Goal: Task Accomplishment & Management: Use online tool/utility

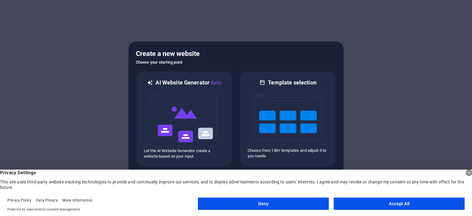
click at [378, 202] on button "Accept All" at bounding box center [399, 204] width 131 height 12
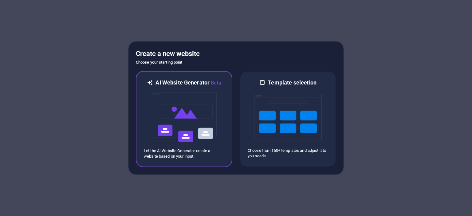
click at [173, 119] on img at bounding box center [184, 117] width 68 height 61
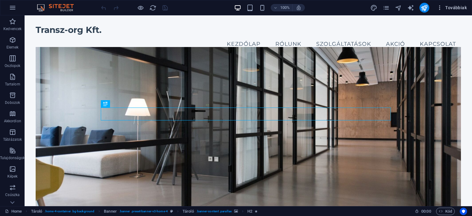
click at [449, 8] on span "Továbbiak" at bounding box center [452, 8] width 30 height 6
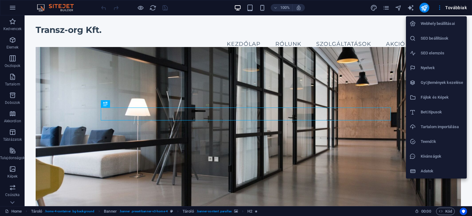
click at [182, 18] on div at bounding box center [236, 108] width 472 height 216
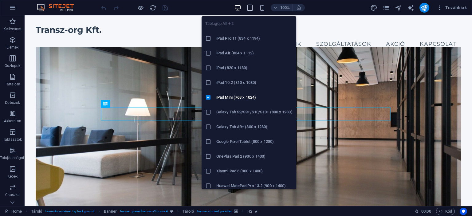
click at [249, 6] on icon "button" at bounding box center [249, 7] width 7 height 7
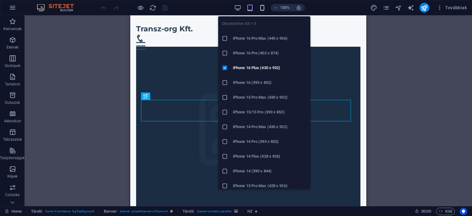
click at [261, 8] on icon "button" at bounding box center [262, 7] width 7 height 7
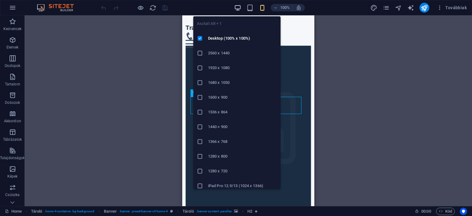
click at [235, 10] on icon "button" at bounding box center [237, 7] width 7 height 7
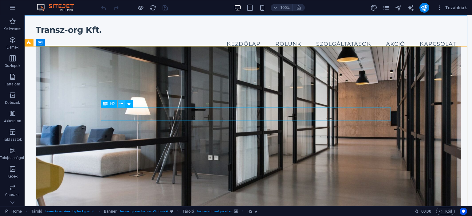
click at [121, 103] on icon at bounding box center [121, 104] width 3 height 6
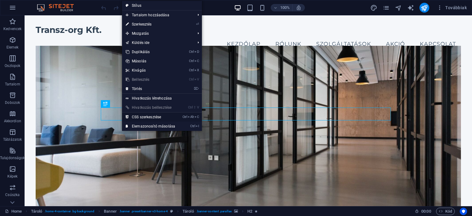
click at [153, 115] on link "Ctrl Alt C CSS szerkesztése" at bounding box center [150, 116] width 57 height 9
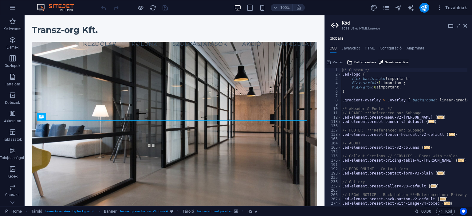
drag, startPoint x: 388, startPoint y: 62, endPoint x: 376, endPoint y: 64, distance: 11.5
click at [388, 62] on span "Színek választása" at bounding box center [396, 62] width 23 height 7
type input "#ffffff"
type textarea "#ffffff/* Custom */"
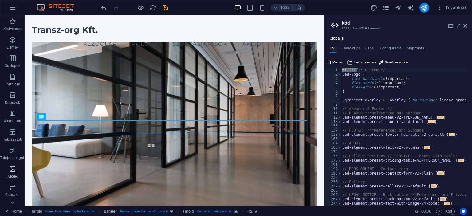
click at [10, 170] on icon "button" at bounding box center [12, 168] width 7 height 7
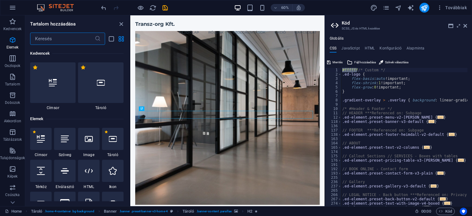
scroll to position [3115, 0]
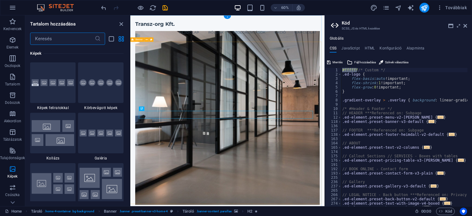
click at [187, 124] on figure at bounding box center [291, 186] width 307 height 289
click at [180, 91] on figure at bounding box center [291, 186] width 307 height 289
click at [58, 37] on input "text" at bounding box center [62, 39] width 64 height 12
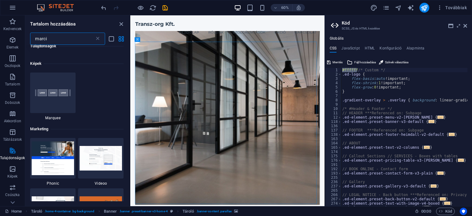
scroll to position [0, 0]
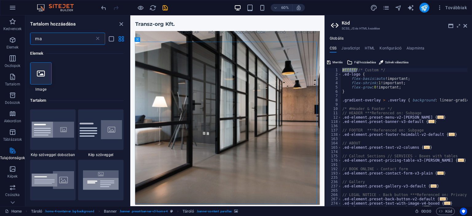
type input "m"
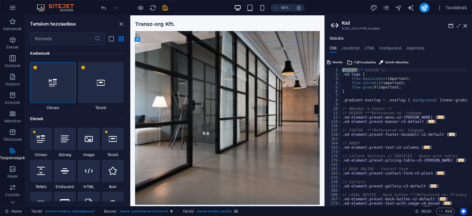
click at [63, 81] on div at bounding box center [52, 82] width 45 height 41
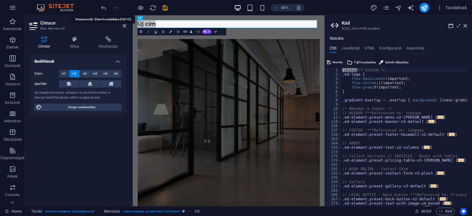
click at [105, 6] on icon "undo" at bounding box center [103, 7] width 7 height 7
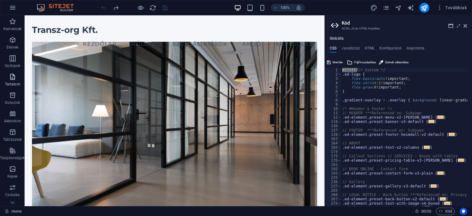
click at [13, 74] on icon "button" at bounding box center [12, 76] width 7 height 7
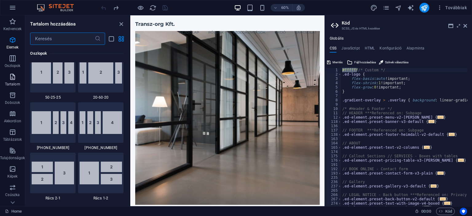
scroll to position [1075, 0]
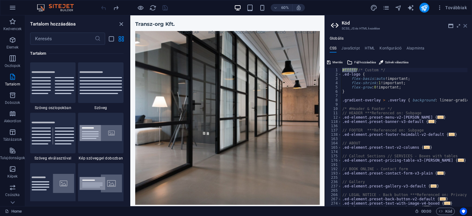
click at [466, 25] on icon at bounding box center [465, 25] width 4 height 5
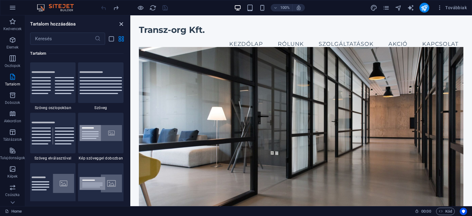
click at [121, 23] on icon "close panel" at bounding box center [121, 24] width 7 height 7
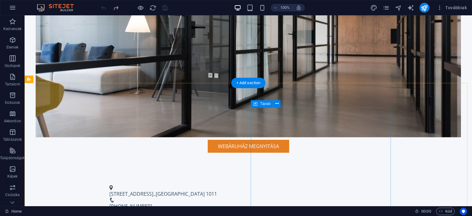
scroll to position [154, 0]
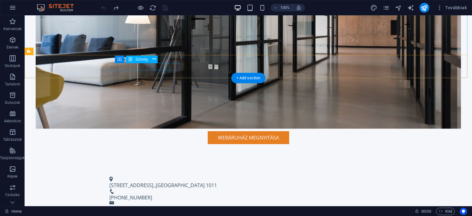
click at [158, 182] on span "[GEOGRAPHIC_DATA]" at bounding box center [180, 185] width 49 height 7
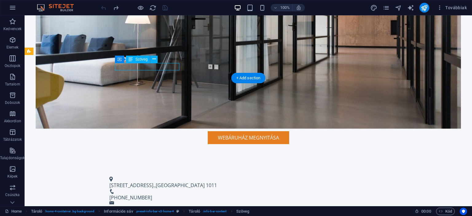
click at [156, 182] on span "[GEOGRAPHIC_DATA]" at bounding box center [180, 185] width 49 height 7
drag, startPoint x: 150, startPoint y: 65, endPoint x: 41, endPoint y: 64, distance: 108.1
click at [156, 182] on span "[GEOGRAPHIC_DATA]" at bounding box center [180, 185] width 49 height 7
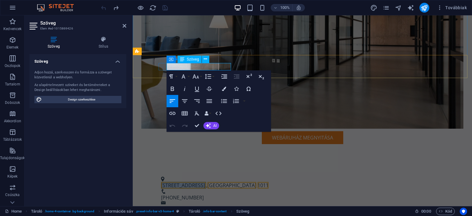
click at [171, 182] on span "[STREET_ADDRESS]." at bounding box center [183, 185] width 45 height 7
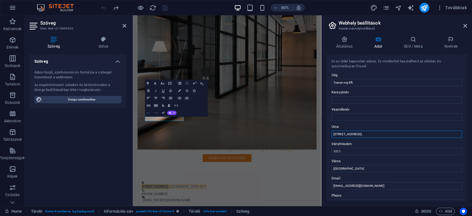
drag, startPoint x: 487, startPoint y: 147, endPoint x: 454, endPoint y: 147, distance: 32.9
drag, startPoint x: 354, startPoint y: 135, endPoint x: 332, endPoint y: 131, distance: 23.2
click at [332, 131] on input "[STREET_ADDRESS]." at bounding box center [397, 134] width 131 height 7
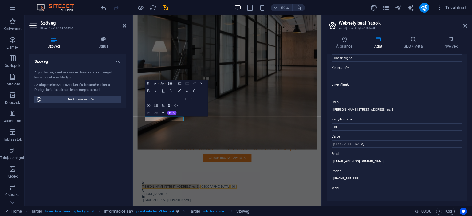
scroll to position [31, 0]
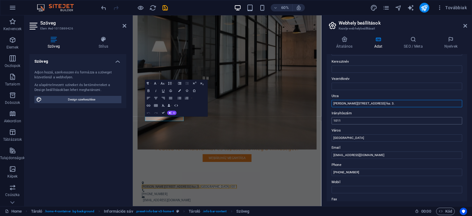
type input "[PERSON_NAME][STREET_ADDRESS] fsz. 3."
drag, startPoint x: 476, startPoint y: 134, endPoint x: 443, endPoint y: 188, distance: 63.0
drag, startPoint x: 342, startPoint y: 121, endPoint x: 327, endPoint y: 120, distance: 15.1
click at [327, 120] on div "Ez az oldal kapcsolati adatai. Ez mindenhol használható az oldalon, és automati…" at bounding box center [397, 127] width 140 height 147
type input "2200"
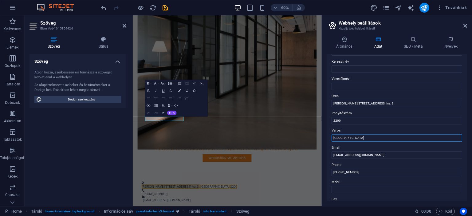
drag, startPoint x: 347, startPoint y: 138, endPoint x: 324, endPoint y: 137, distance: 23.1
click at [324, 137] on div "Általános Adat SEO / Meta Nyelvek Weboldal neve [DOMAIN_NAME] Logó Húzza ide a …" at bounding box center [397, 118] width 150 height 175
type input "Monor"
drag, startPoint x: 339, startPoint y: 172, endPoint x: 362, endPoint y: 172, distance: 22.4
click at [362, 172] on input "[PHONE_NUMBER]" at bounding box center [397, 172] width 131 height 7
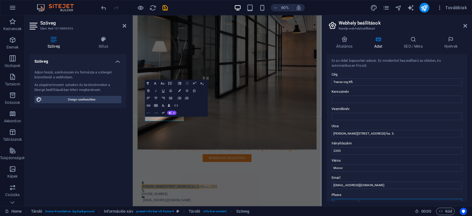
scroll to position [0, 0]
type input "[PHONE_NUMBER]"
click at [416, 44] on h4 "SEO / Meta" at bounding box center [414, 42] width 41 height 13
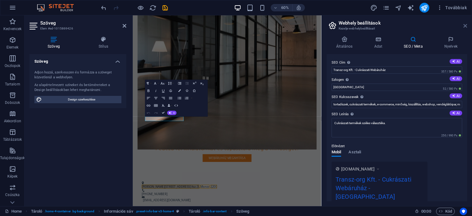
click at [465, 26] on icon at bounding box center [465, 25] width 4 height 5
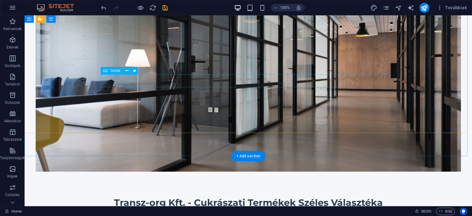
scroll to position [31, 0]
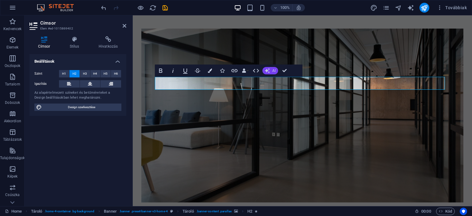
click at [268, 70] on icon "button" at bounding box center [267, 70] width 5 height 5
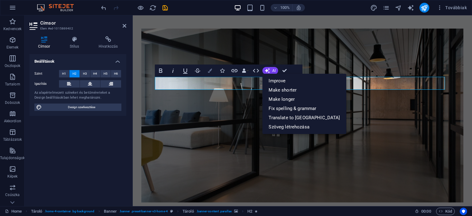
click at [210, 71] on icon "button" at bounding box center [210, 71] width 4 height 4
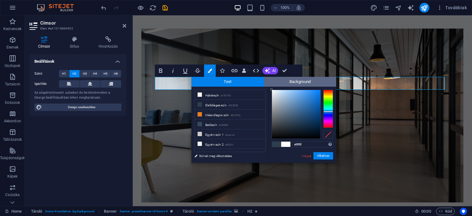
drag, startPoint x: 294, startPoint y: 122, endPoint x: 265, endPoint y: 81, distance: 50.5
click at [265, 81] on div "Text Background less Háttérszín #F5F7FA Elsődleges szín #2C3E50 Másodlagos szín…" at bounding box center [263, 120] width 145 height 86
type input "#000000"
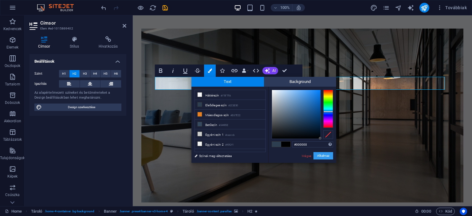
click at [321, 153] on button "Alkalmaz" at bounding box center [323, 155] width 20 height 7
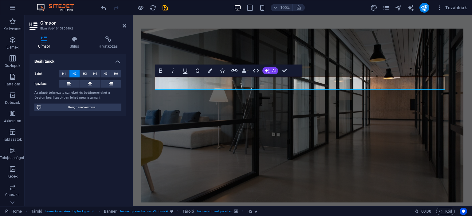
click at [299, 47] on div "H2 Tároló Banner Tároló Tároló Menüsáv Menü Tároló Logó Tároló H3 Tároló H2 Tér…" at bounding box center [302, 110] width 339 height 191
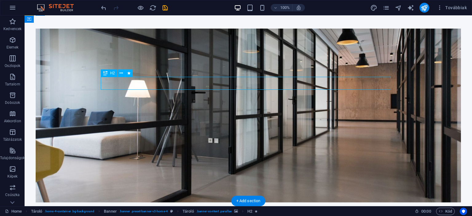
drag, startPoint x: 111, startPoint y: 80, endPoint x: 136, endPoint y: 82, distance: 26.0
drag, startPoint x: 136, startPoint y: 82, endPoint x: 38, endPoint y: 84, distance: 98.0
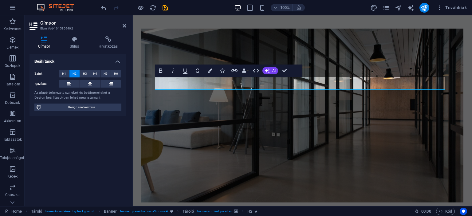
click at [147, 84] on figure at bounding box center [302, 116] width 322 height 174
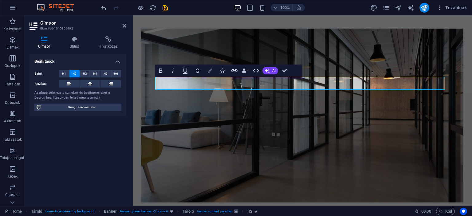
click at [207, 71] on button "Colors" at bounding box center [210, 71] width 12 height 12
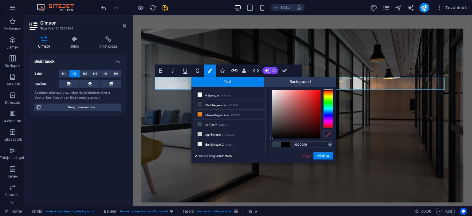
click at [326, 88] on div "#000000 Támogatott formátumok #0852ed rgb(8, 82, 237) rgba(8, 82, 237, 90%) hsv…" at bounding box center [302, 169] width 68 height 165
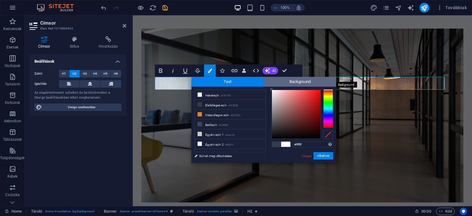
drag, startPoint x: 278, startPoint y: 94, endPoint x: 269, endPoint y: 85, distance: 13.0
click at [269, 85] on div "Text Background less Háttérszín #F5F7FA Elsődleges szín #2C3E50 Másodlagos szín…" at bounding box center [263, 120] width 145 height 86
click at [246, 83] on span "Text" at bounding box center [227, 82] width 73 height 10
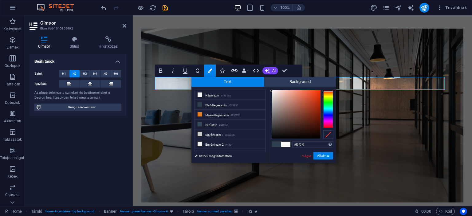
type input "#ffffff"
click at [271, 88] on div at bounding box center [271, 89] width 2 height 2
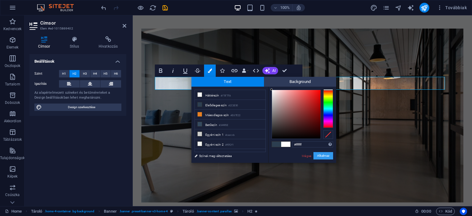
click at [320, 154] on button "Alkalmaz" at bounding box center [323, 155] width 20 height 7
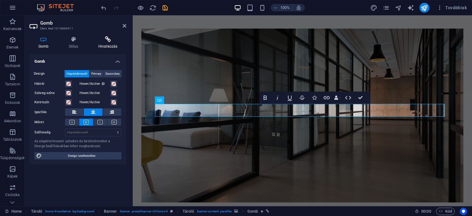
click at [99, 43] on h4 "Hivatkozás" at bounding box center [107, 42] width 37 height 13
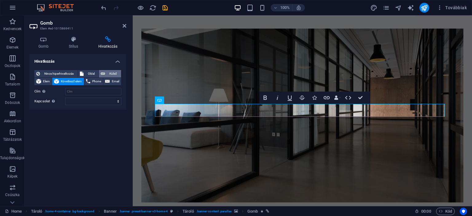
click at [114, 73] on span "Külső" at bounding box center [113, 73] width 12 height 7
select select "blank"
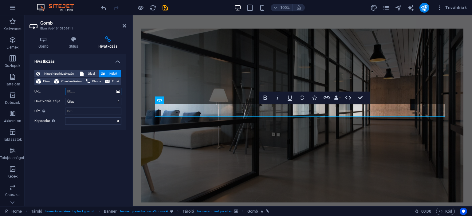
click at [74, 93] on input "URL" at bounding box center [93, 91] width 56 height 7
type input "[URL][DOMAIN_NAME]"
click at [116, 63] on h4 "Hivatkozás" at bounding box center [77, 59] width 97 height 11
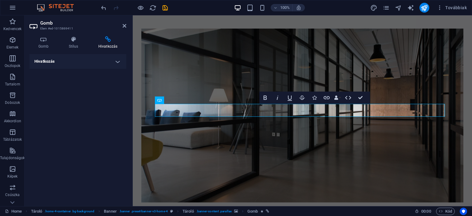
click at [116, 62] on h4 "Hivatkozás" at bounding box center [77, 61] width 97 height 15
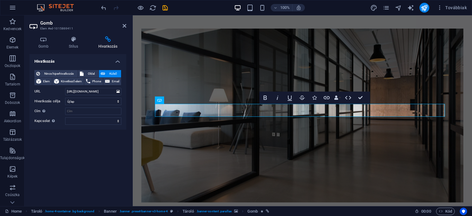
click at [318, 129] on figure at bounding box center [302, 116] width 322 height 174
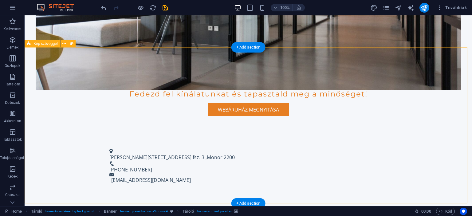
scroll to position [184, 0]
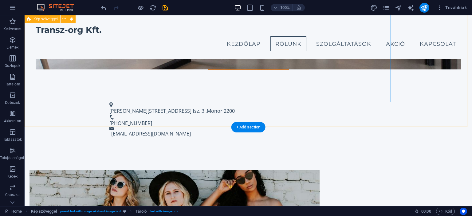
scroll to position [154, 0]
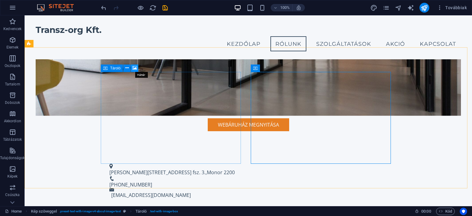
click at [134, 66] on icon at bounding box center [134, 68] width 5 height 6
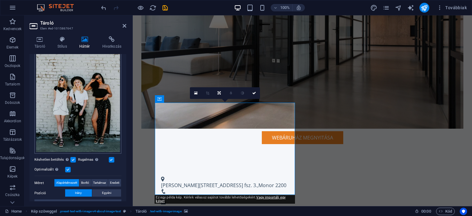
scroll to position [92, 0]
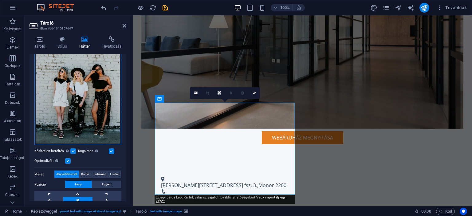
click at [83, 113] on div "Húzza ide a fájlokat, kattintson a fájlok kiválasztásához, vagy válasszon fájlo…" at bounding box center [77, 80] width 87 height 129
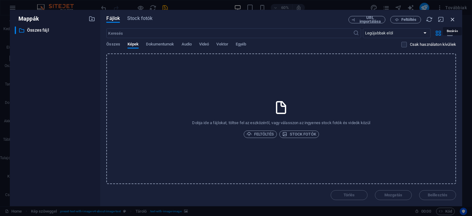
click at [452, 19] on icon "button" at bounding box center [452, 19] width 7 height 7
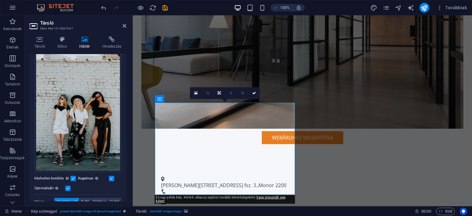
scroll to position [96, 0]
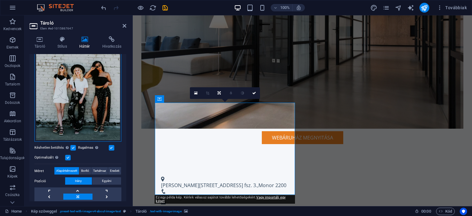
click at [74, 102] on div "Húzza ide a fájlokat, kattintson a fájlok kiválasztásához, vagy válasszon fájlo…" at bounding box center [77, 77] width 87 height 129
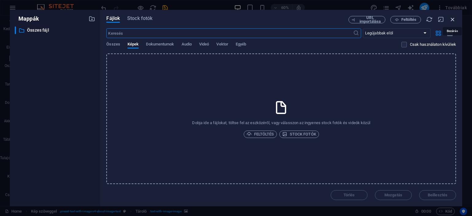
click at [452, 21] on icon "button" at bounding box center [452, 19] width 7 height 7
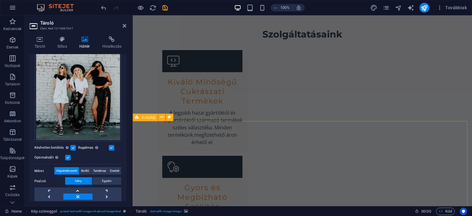
scroll to position [614, 0]
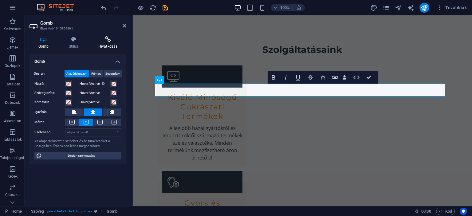
click at [100, 44] on h4 "Hivatkozás" at bounding box center [107, 42] width 37 height 13
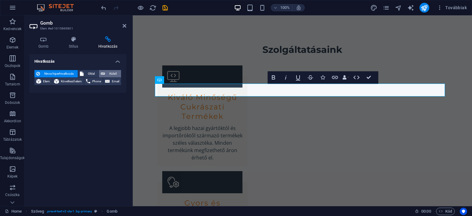
click at [111, 73] on span "Külső" at bounding box center [113, 73] width 12 height 7
select select "blank"
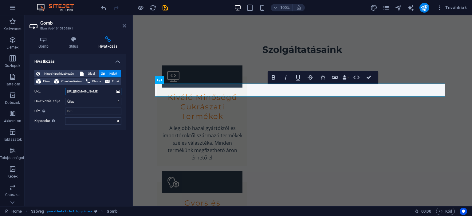
type input "[URL][DOMAIN_NAME]"
click at [123, 26] on icon at bounding box center [125, 25] width 4 height 5
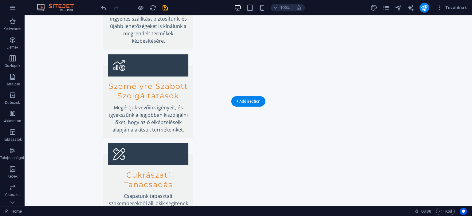
scroll to position [851, 0]
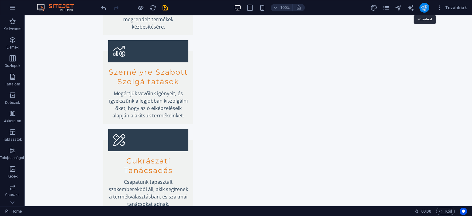
click at [426, 7] on icon "publish" at bounding box center [424, 7] width 7 height 7
checkbox input "false"
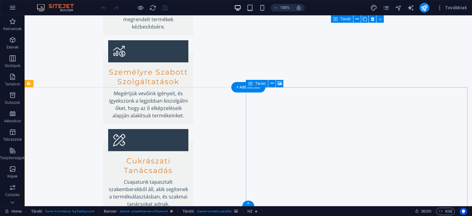
scroll to position [851, 0]
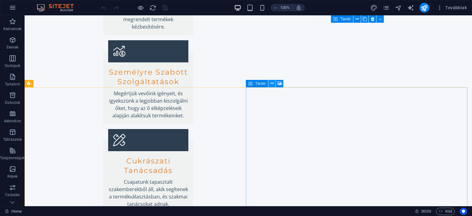
click at [271, 84] on icon at bounding box center [271, 83] width 3 height 6
click at [257, 84] on span "Tároló" at bounding box center [260, 84] width 10 height 4
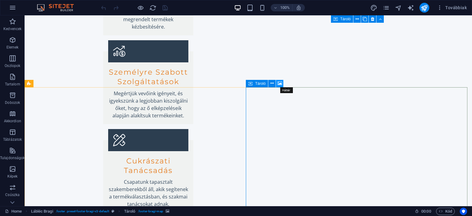
click at [281, 81] on icon at bounding box center [279, 83] width 5 height 6
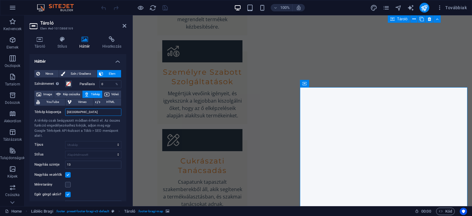
drag, startPoint x: 78, startPoint y: 112, endPoint x: 58, endPoint y: 108, distance: 20.4
click at [58, 108] on div "Térkép központja Berlin" at bounding box center [77, 111] width 87 height 7
type input "Monor"
click at [123, 25] on icon at bounding box center [125, 25] width 4 height 5
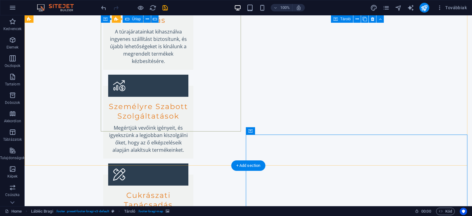
scroll to position [820, 0]
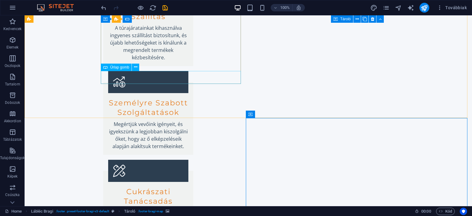
click at [113, 68] on span "Űrlap gomb" at bounding box center [119, 67] width 19 height 4
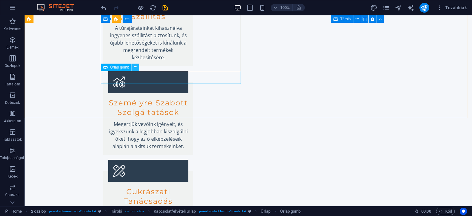
click at [134, 69] on icon at bounding box center [135, 67] width 3 height 6
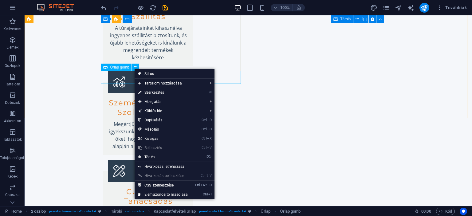
click at [113, 68] on span "Űrlap gomb" at bounding box center [119, 67] width 19 height 4
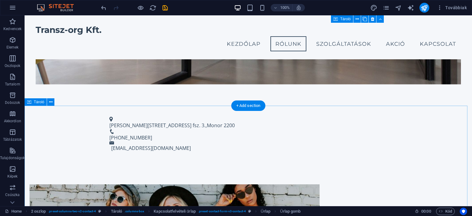
scroll to position [175, 0]
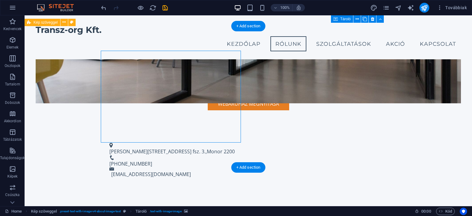
drag, startPoint x: 176, startPoint y: 112, endPoint x: 68, endPoint y: 112, distance: 108.1
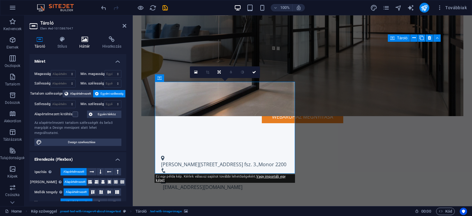
drag, startPoint x: 81, startPoint y: 40, endPoint x: 74, endPoint y: 52, distance: 13.8
click at [81, 40] on icon at bounding box center [84, 39] width 21 height 6
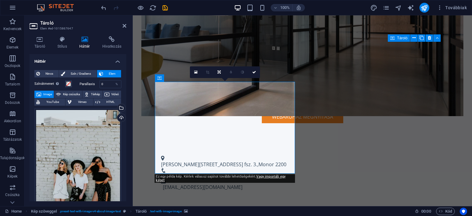
click at [49, 93] on span "Image" at bounding box center [47, 94] width 9 height 7
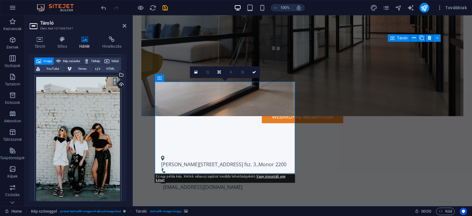
scroll to position [0, 0]
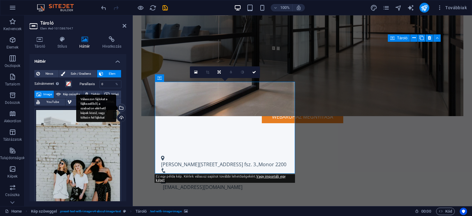
click at [116, 108] on div "Válasszon fájlokat a fájlkezelőből, a szabadon elérhető képek közül, vagy tölts…" at bounding box center [96, 109] width 40 height 28
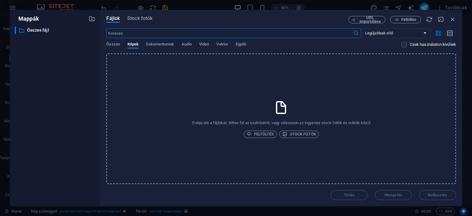
click at [235, 45] on div "Összes Képek Dokumentumok Audio Videó Vektor Egyéb" at bounding box center [253, 48] width 295 height 12
click at [219, 45] on span "Vektor" at bounding box center [222, 45] width 12 height 9
click at [200, 45] on span "Videó" at bounding box center [204, 45] width 10 height 9
click at [182, 45] on span "Audio" at bounding box center [187, 45] width 10 height 9
click at [133, 42] on span "Képek" at bounding box center [133, 45] width 11 height 9
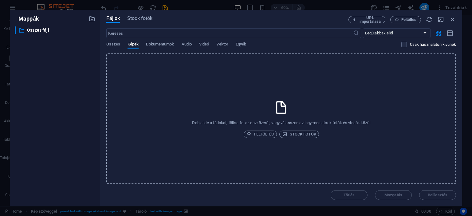
click at [400, 45] on div "Összes Képek Dokumentumok Audio Videó Vektor Egyéb" at bounding box center [253, 48] width 295 height 12
click at [402, 44] on label at bounding box center [404, 45] width 6 height 6
click at [0, 0] on input "checkbox" at bounding box center [0, 0] width 0 height 0
click at [401, 45] on label at bounding box center [404, 45] width 6 height 6
click at [0, 0] on input "checkbox" at bounding box center [0, 0] width 0 height 0
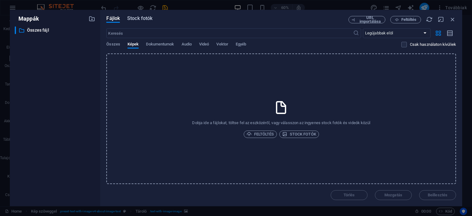
click at [141, 21] on span "Stock fotók" at bounding box center [139, 18] width 25 height 7
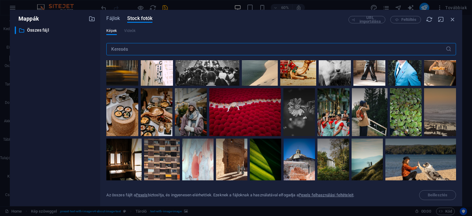
scroll to position [31, 0]
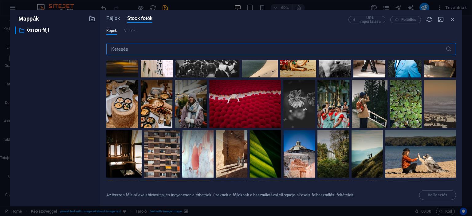
click at [150, 47] on input "text" at bounding box center [275, 49] width 339 height 12
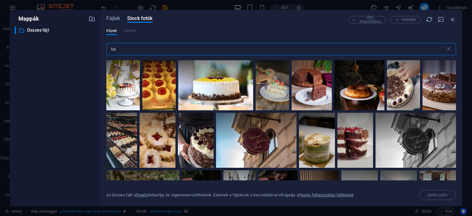
type input "t"
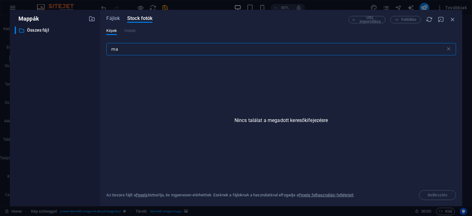
type input "m"
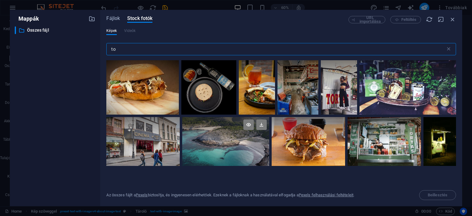
type input "t"
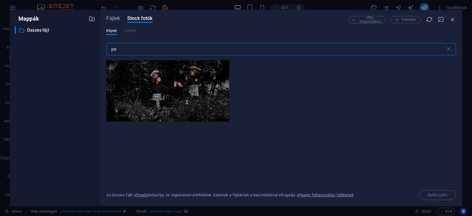
type input "p"
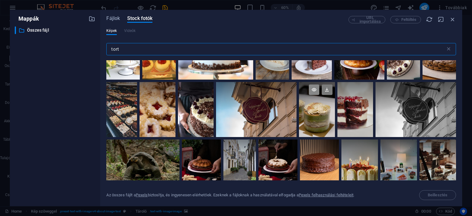
type input "tort"
click at [313, 88] on icon at bounding box center [314, 89] width 10 height 10
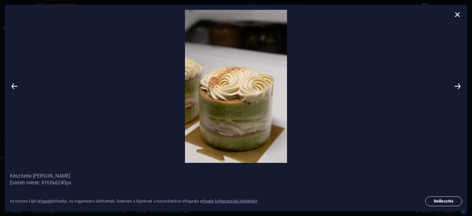
click at [438, 202] on span "Beillesztés" at bounding box center [443, 201] width 31 height 4
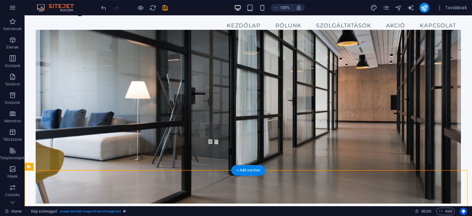
scroll to position [0, 0]
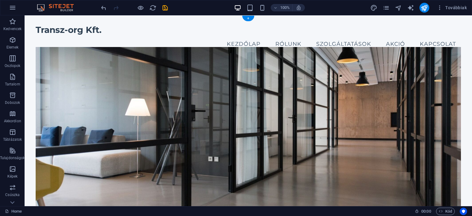
click at [219, 62] on figure at bounding box center [248, 134] width 425 height 174
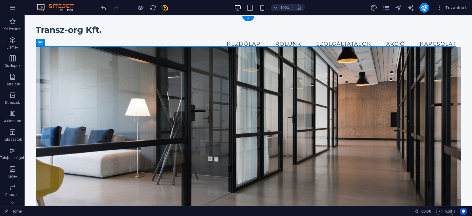
click at [219, 62] on figure at bounding box center [248, 134] width 425 height 174
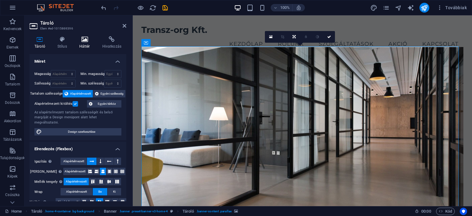
click at [86, 45] on h4 "Háttér" at bounding box center [85, 42] width 23 height 13
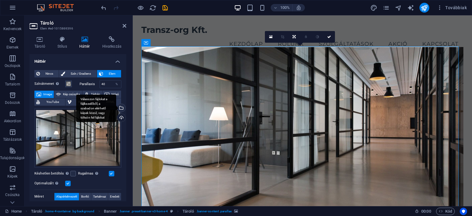
click at [121, 107] on div "Válasszon fájlokat a fájlkezelőből, a szabadon elérhető képek közül, vagy tölts…" at bounding box center [120, 108] width 9 height 9
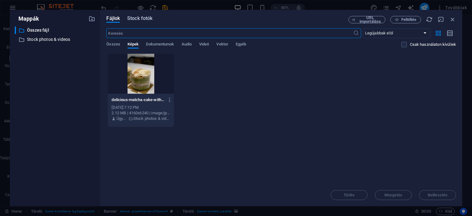
click at [145, 18] on span "Stock fotók" at bounding box center [139, 18] width 25 height 7
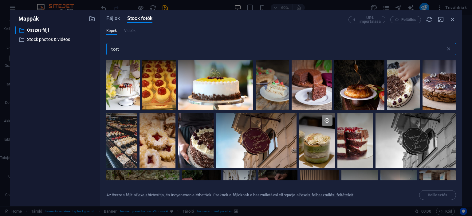
click at [139, 49] on input "tort" at bounding box center [275, 49] width 339 height 12
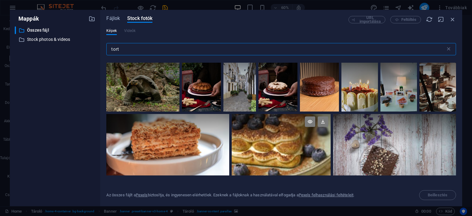
scroll to position [107, 0]
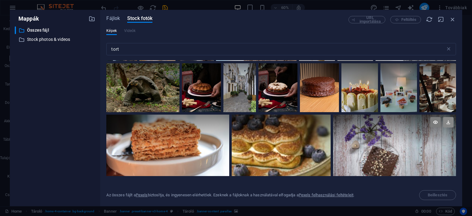
drag, startPoint x: 445, startPoint y: 121, endPoint x: 418, endPoint y: 124, distance: 26.8
click at [444, 121] on icon at bounding box center [448, 122] width 10 height 10
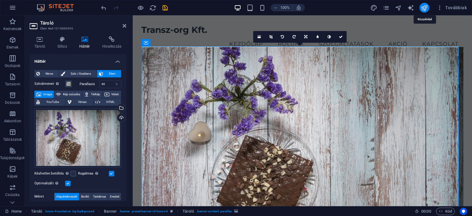
click at [421, 9] on icon "publish" at bounding box center [424, 7] width 7 height 7
checkbox input "false"
